Goal: Ask a question

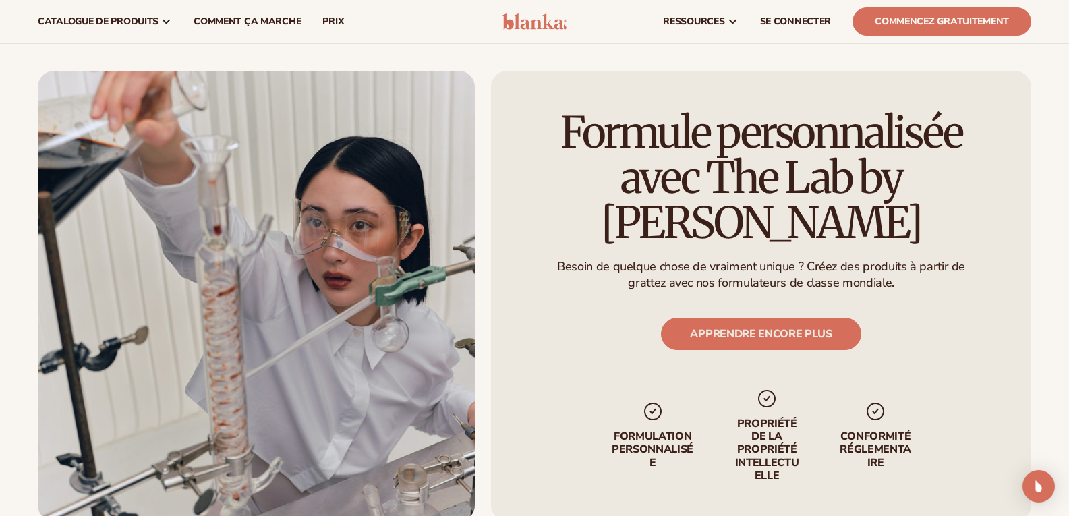
scroll to position [1625, 0]
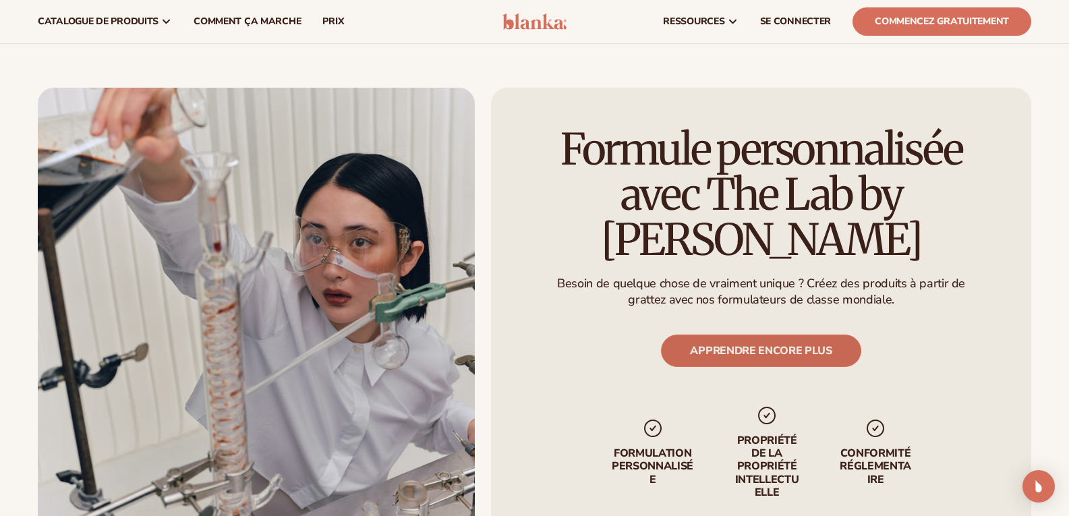
click at [767, 343] on font "APPRENDRE ENCORE PLUS" at bounding box center [761, 350] width 142 height 15
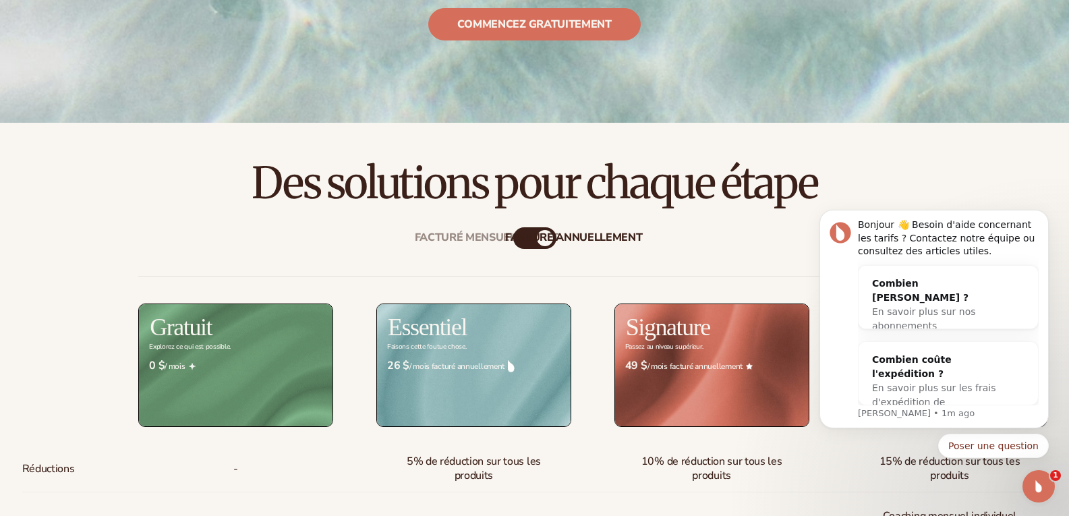
scroll to position [351, 0]
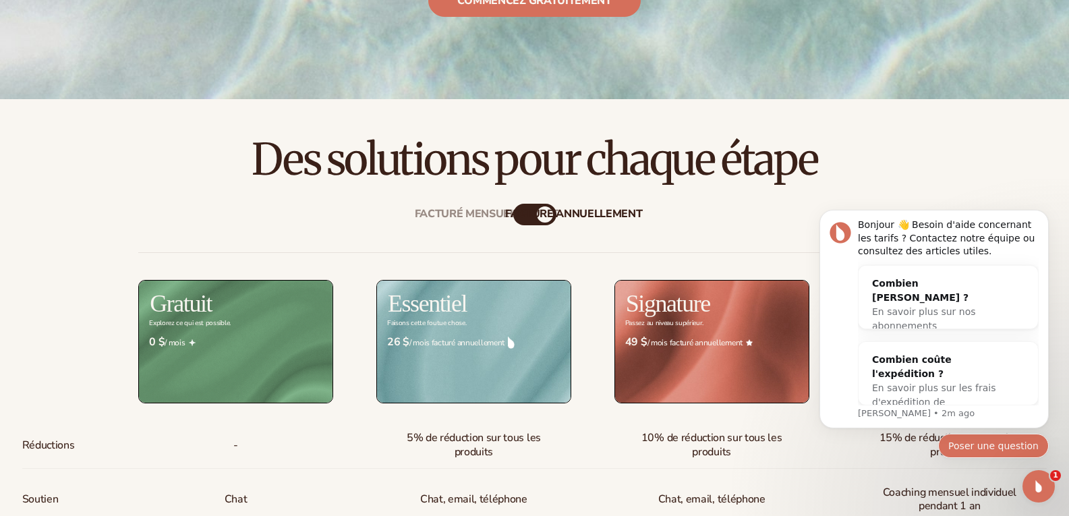
click at [980, 440] on font "Poser une question" at bounding box center [993, 445] width 90 height 11
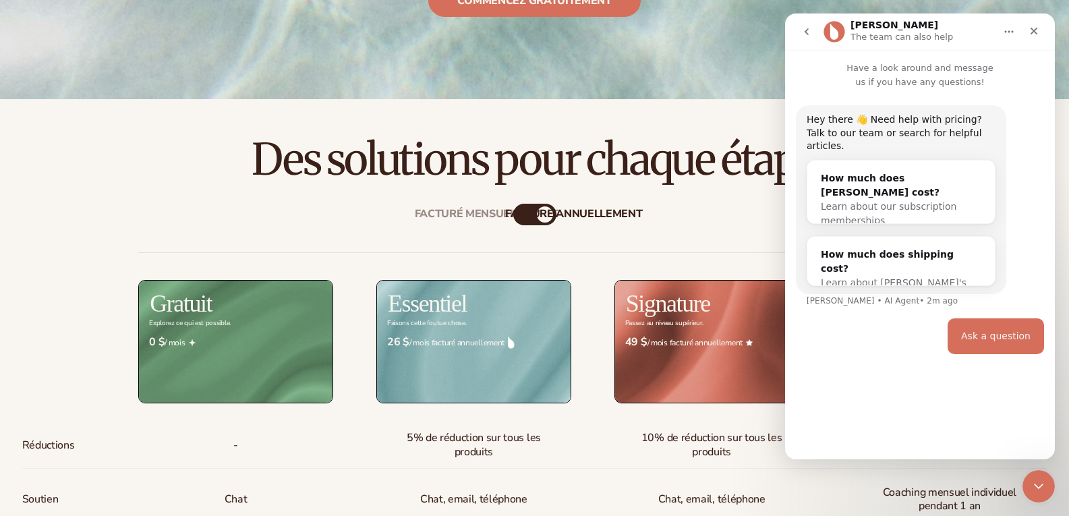
scroll to position [0, 0]
type input "**********"
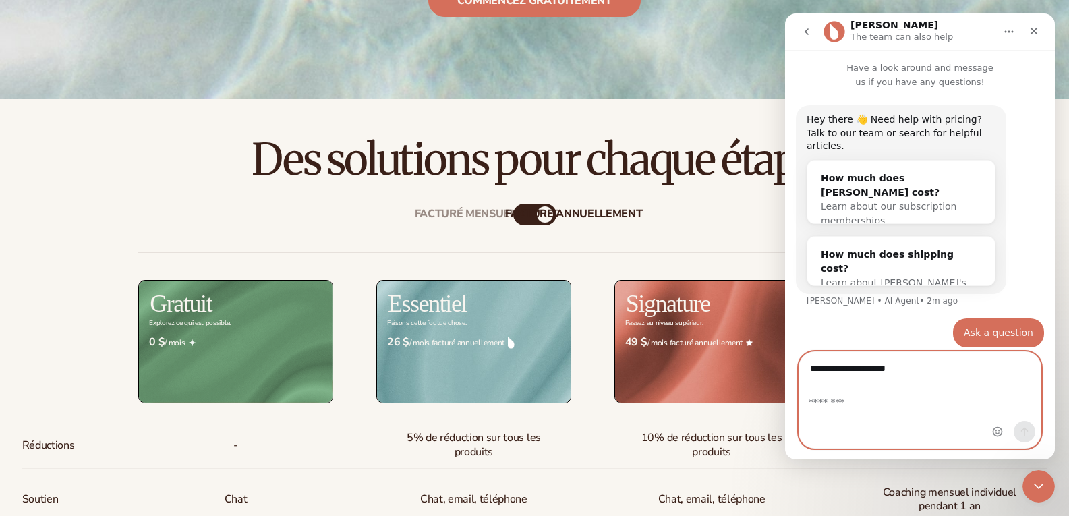
click at [843, 403] on textarea "Message…" at bounding box center [919, 398] width 241 height 23
type textarea "**********"
click at [1019, 429] on icon "Send a message…" at bounding box center [1024, 431] width 11 height 11
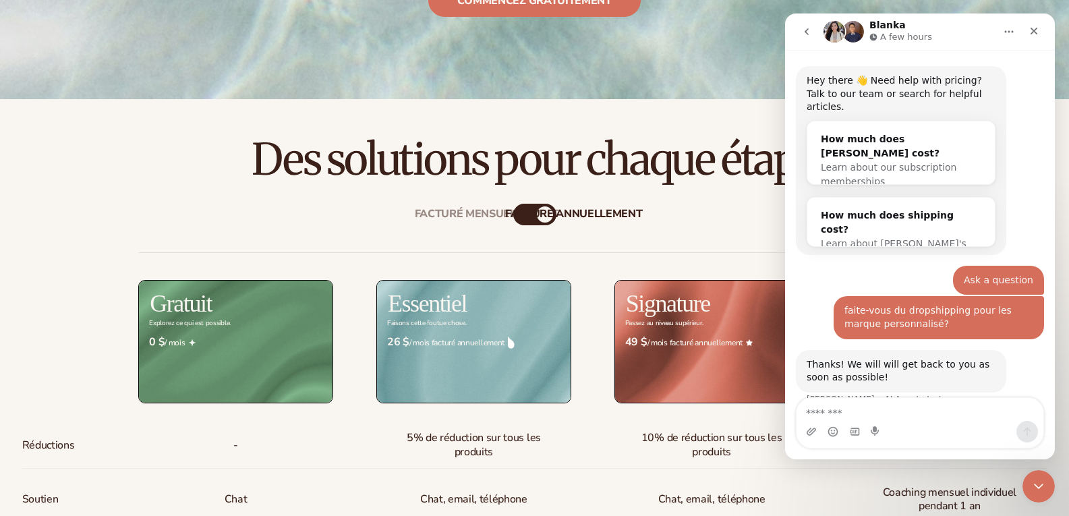
scroll to position [86, 0]
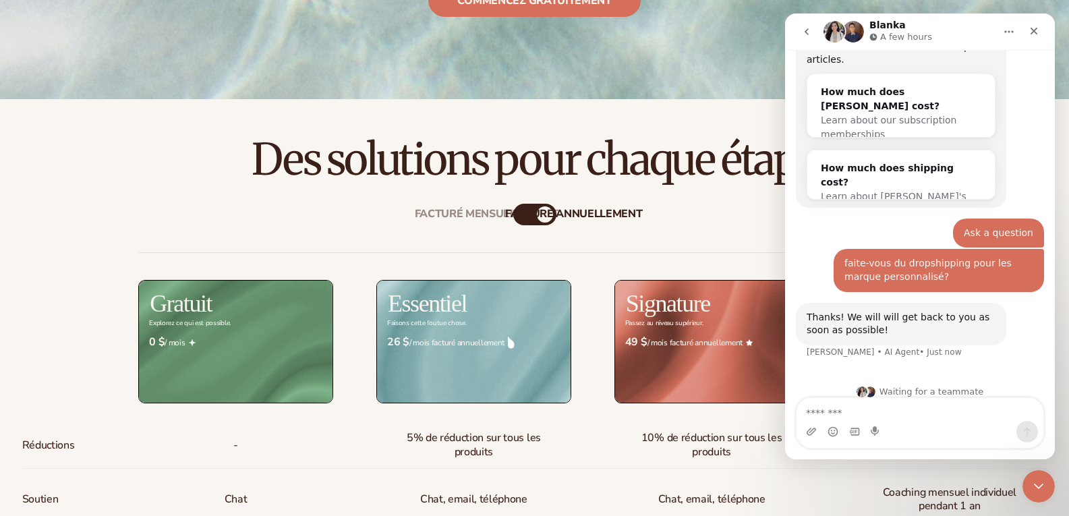
click at [1011, 36] on icon "Home" at bounding box center [1008, 31] width 11 height 11
click at [852, 311] on div "Thanks! We will will get back to you as soon as possible!" at bounding box center [900, 324] width 189 height 26
click at [886, 406] on textarea "Message…" at bounding box center [919, 409] width 247 height 23
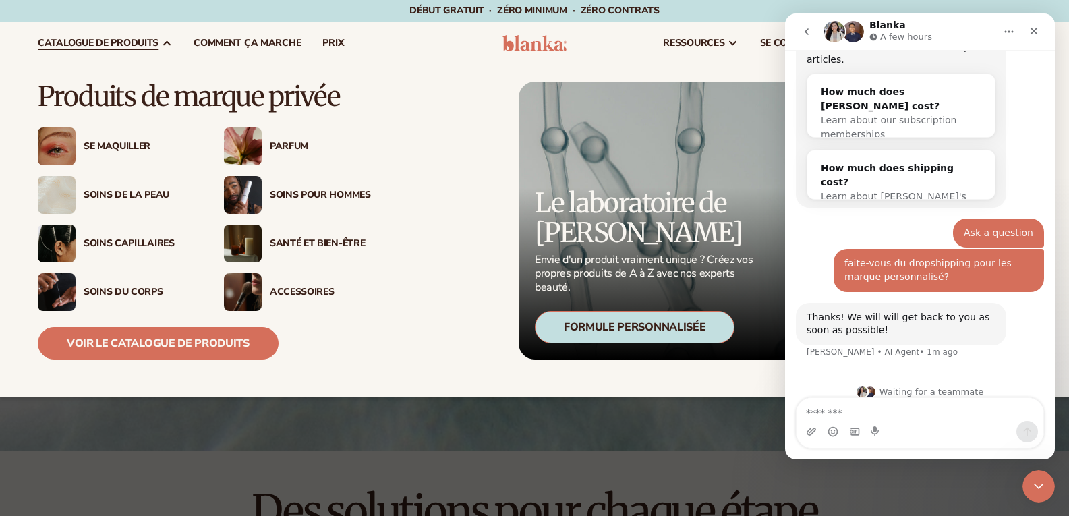
click at [114, 144] on font "Se maquiller" at bounding box center [117, 146] width 67 height 13
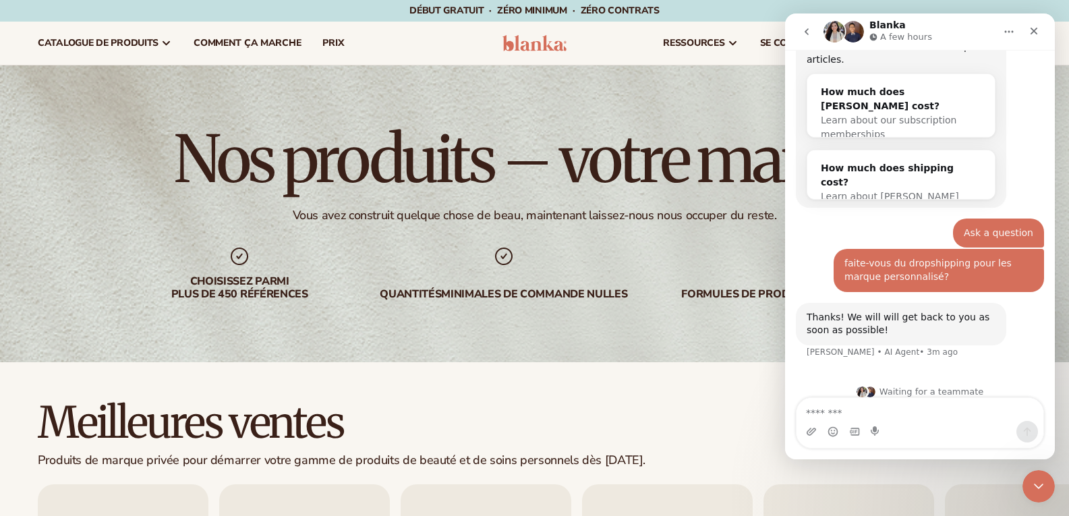
click at [916, 420] on textarea "Message…" at bounding box center [919, 409] width 247 height 23
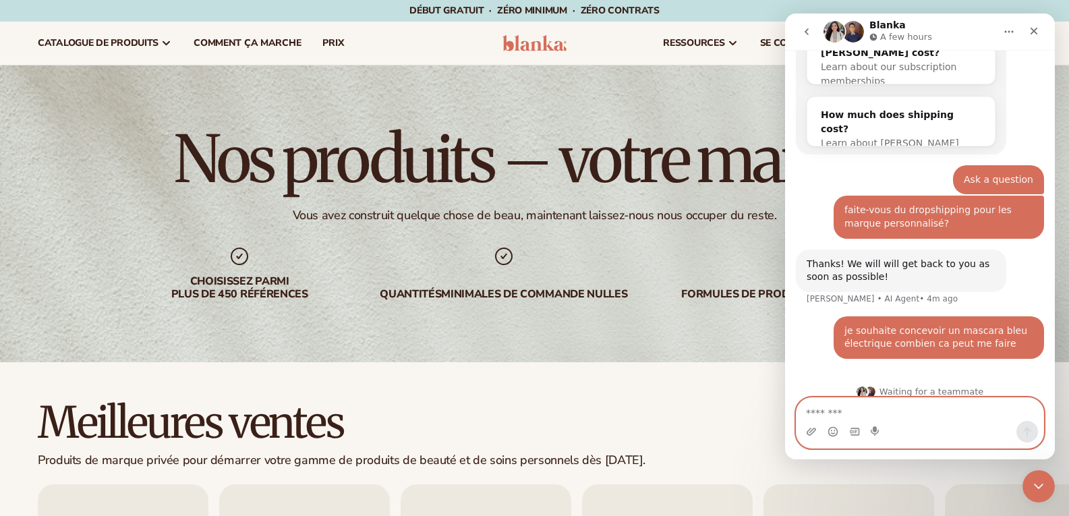
type textarea "*"
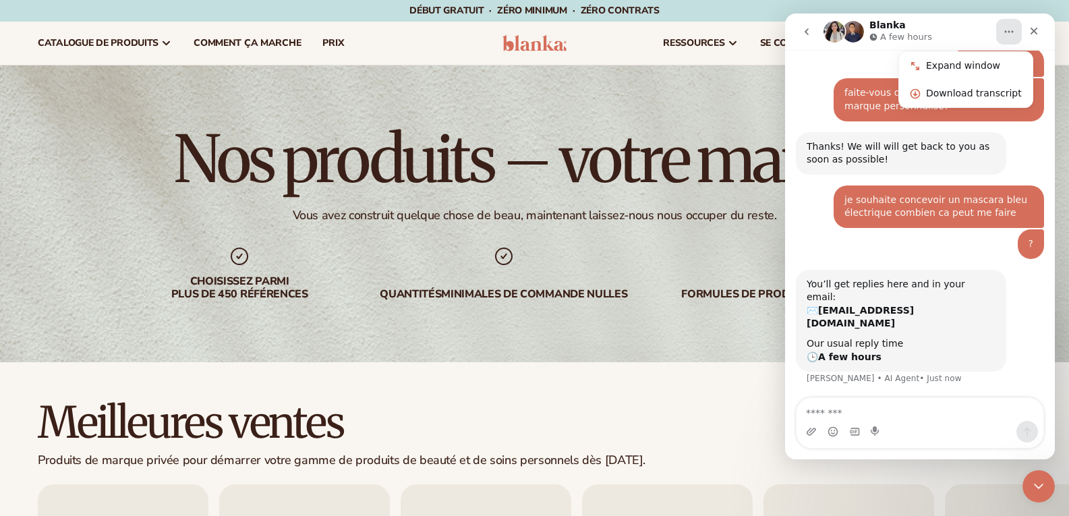
click at [833, 20] on div "Messagerie intercom" at bounding box center [843, 32] width 40 height 24
